Goal: Entertainment & Leisure: Browse casually

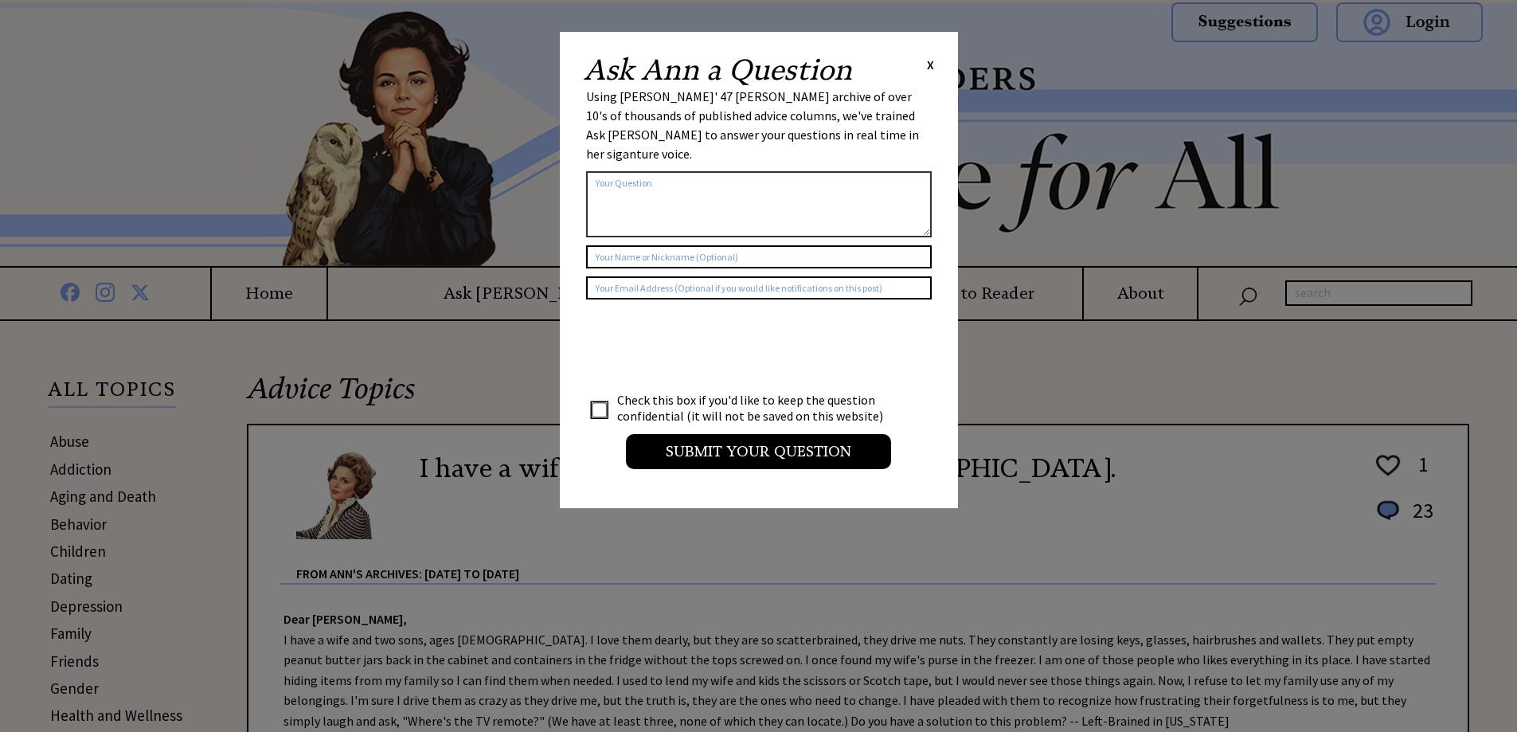
click at [934, 65] on div "Ask [PERSON_NAME] a Question X Using [PERSON_NAME]' 47 [PERSON_NAME] archive of…" at bounding box center [759, 270] width 398 height 476
click at [928, 65] on span "X" at bounding box center [930, 65] width 7 height 16
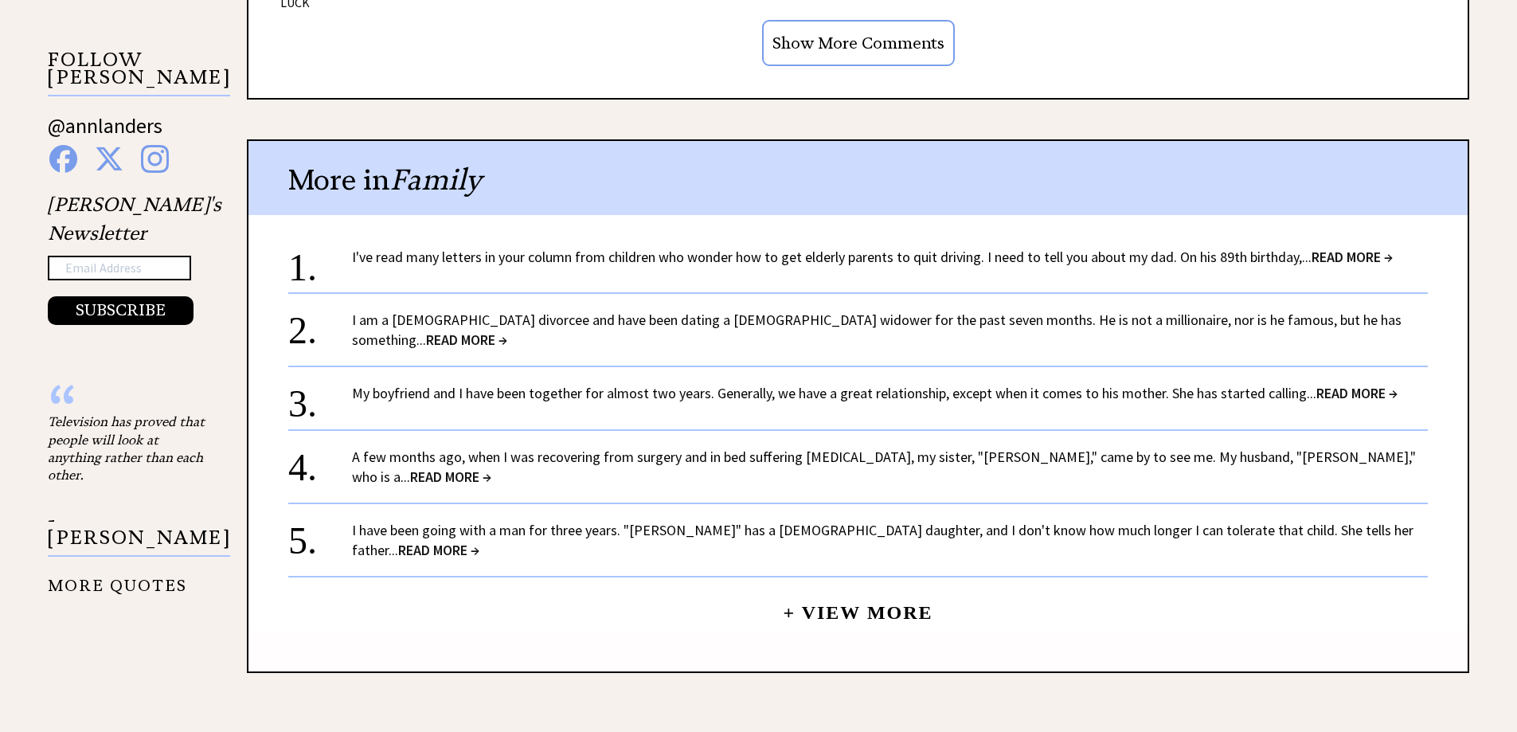
scroll to position [1451, 0]
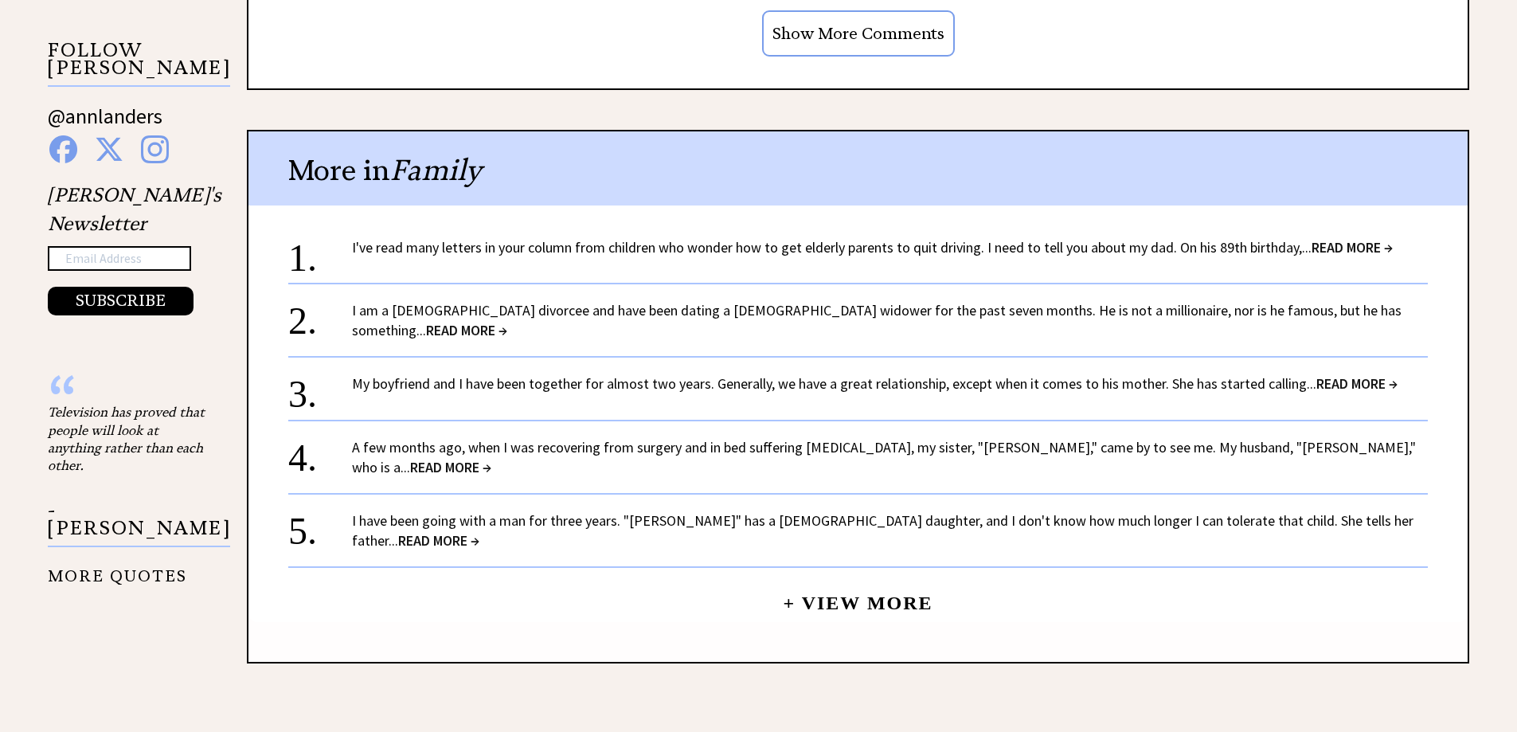
click at [507, 321] on span "READ MORE →" at bounding box center [466, 330] width 81 height 18
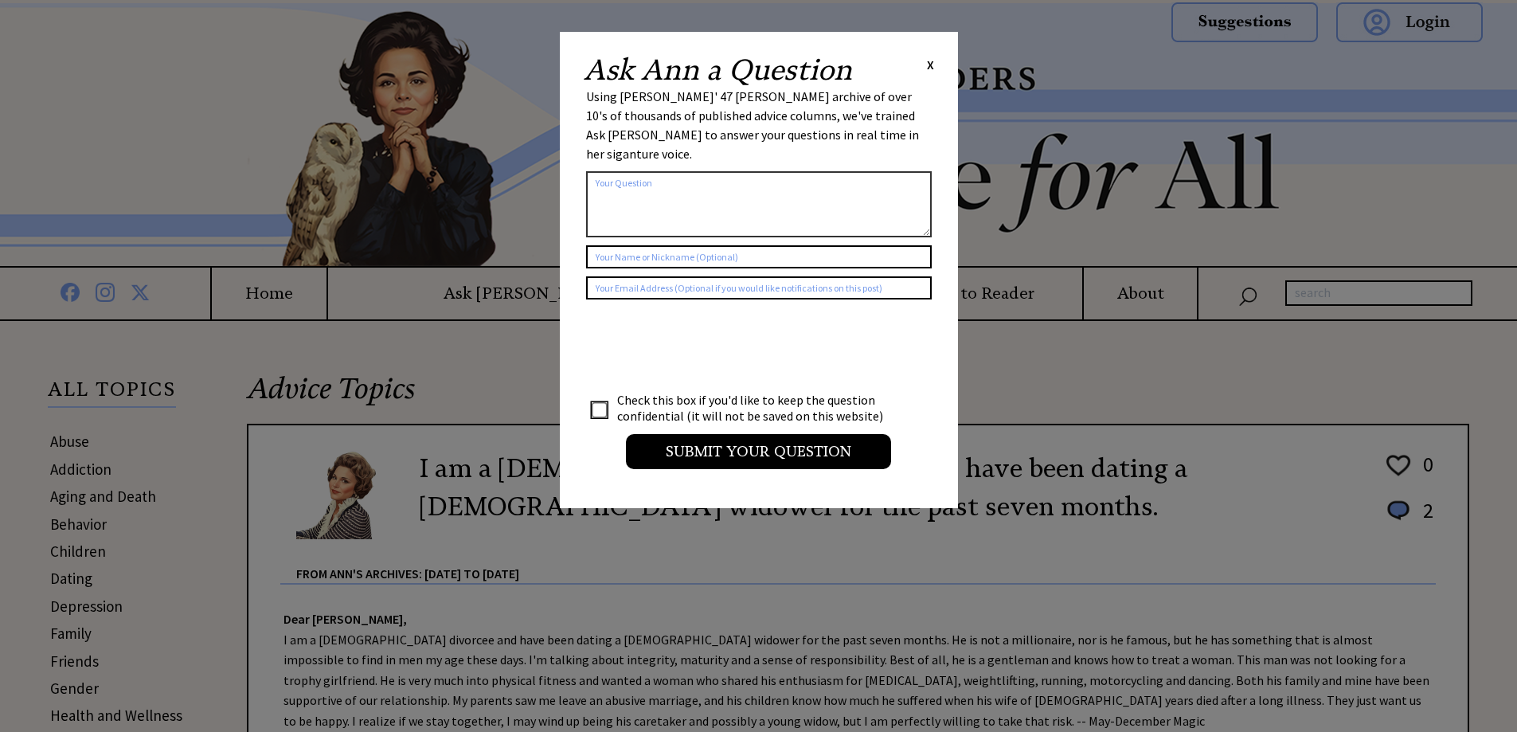
click at [933, 66] on span "X" at bounding box center [930, 65] width 7 height 16
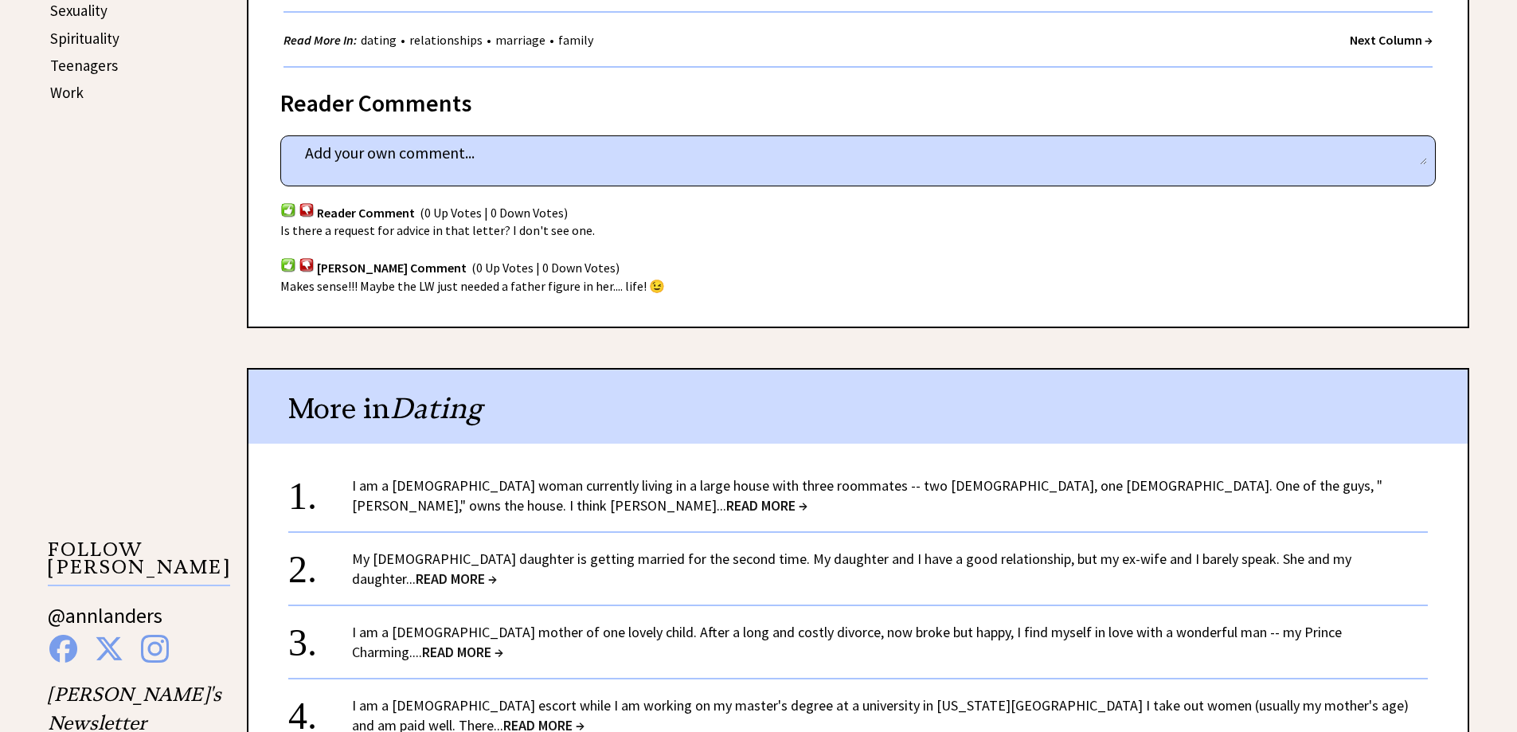
scroll to position [958, 0]
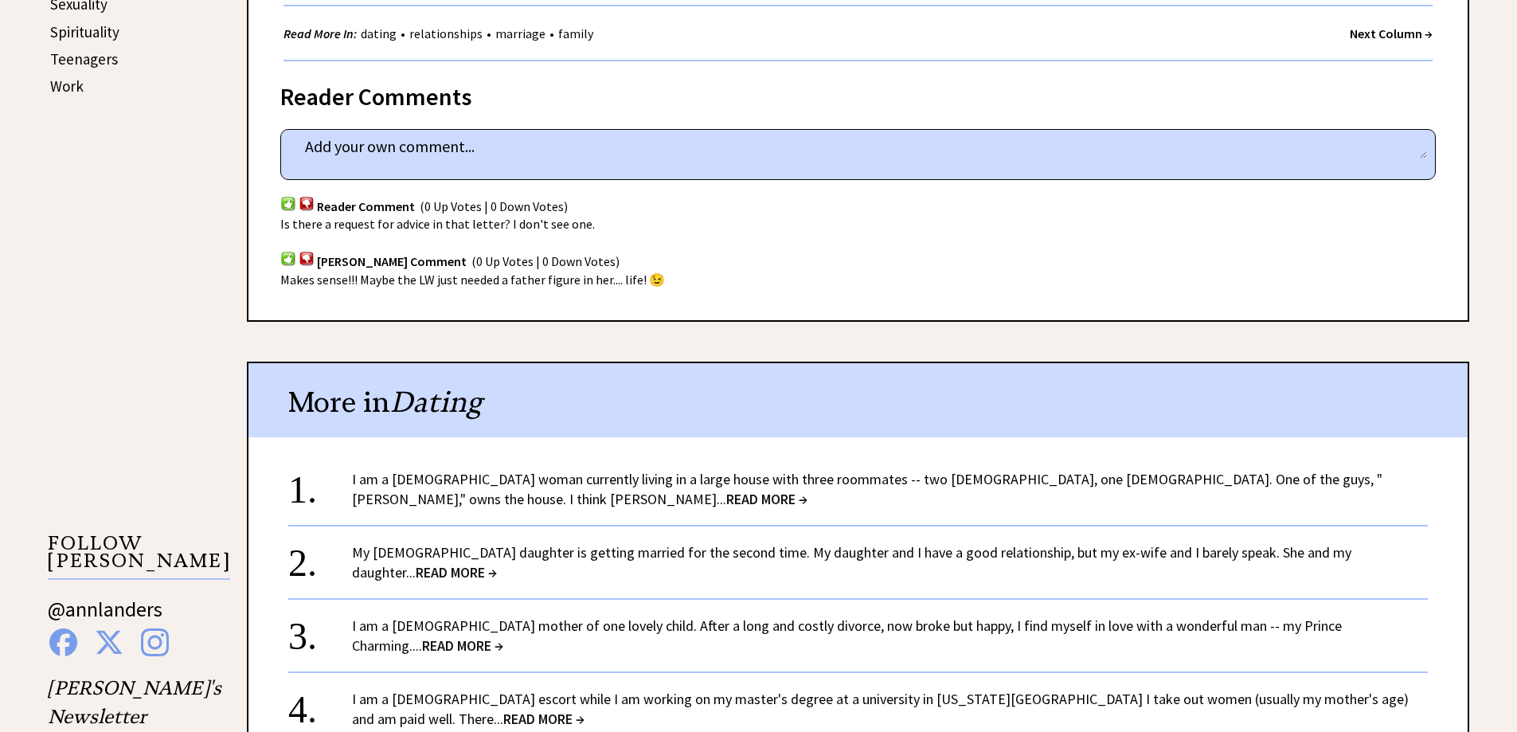
click at [1498, 367] on div "Advice Topics I am a 24-year-old divorcee and have been dating a 63-year-old wi…" at bounding box center [758, 488] width 1517 height 2249
